Goal: Use online tool/utility: Use online tool/utility

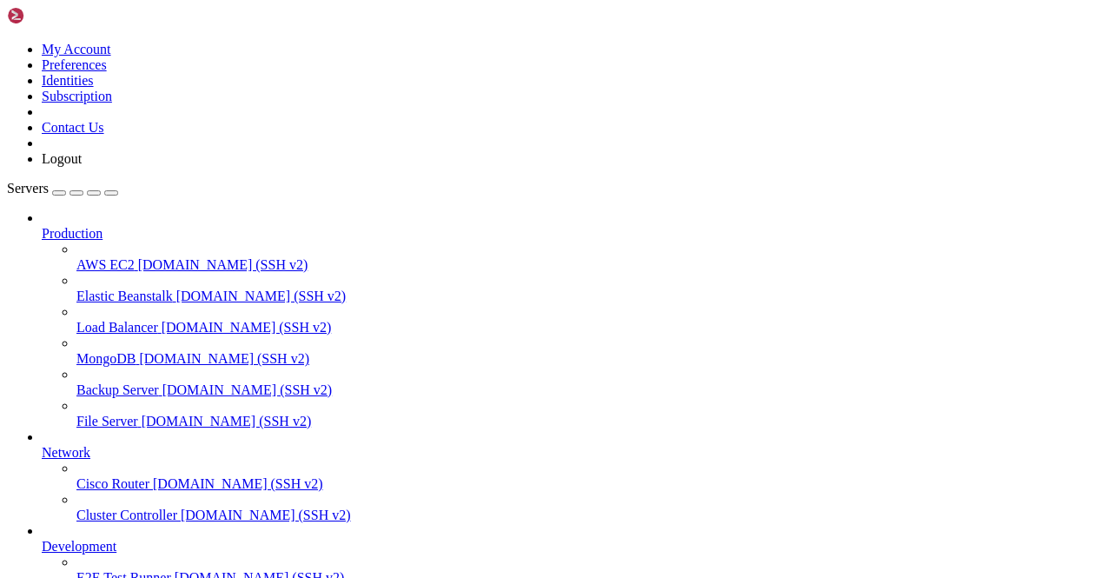
scroll to position [215, 0]
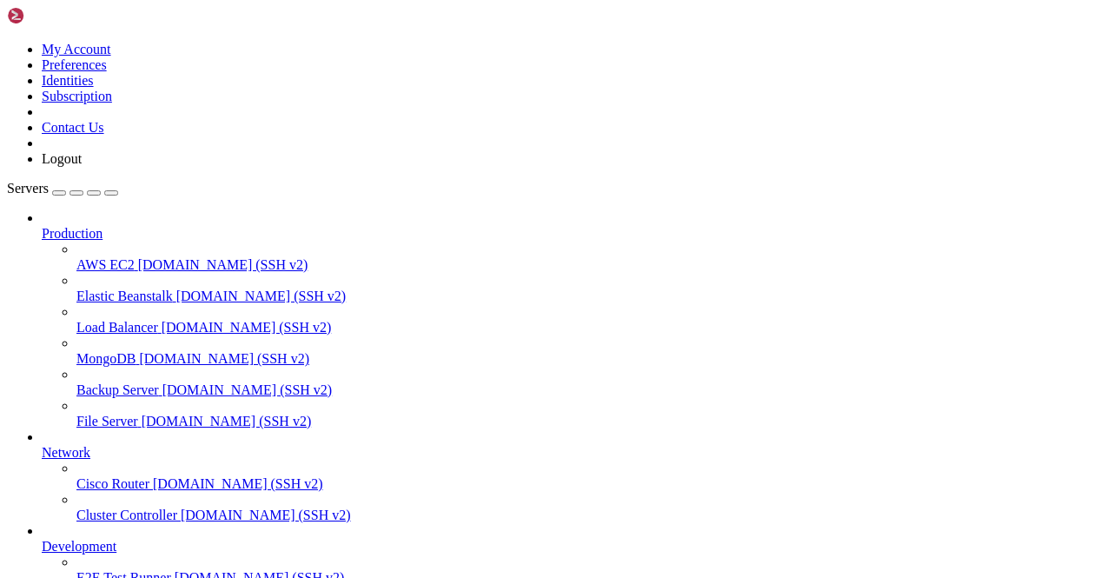
scroll to position [0, 0]
